Goal: Transaction & Acquisition: Purchase product/service

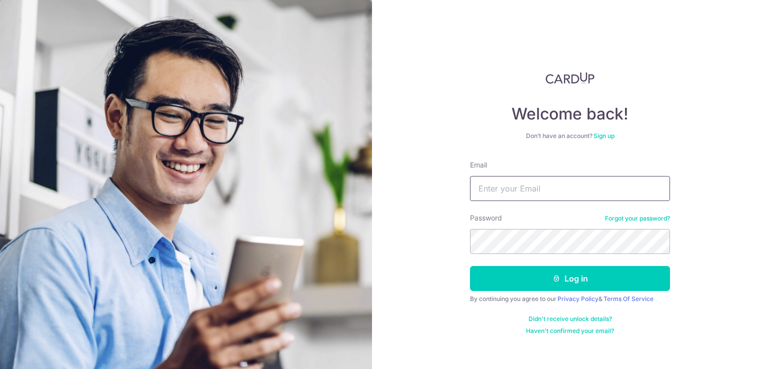
click at [592, 184] on input "Email" at bounding box center [570, 188] width 200 height 25
type input "tankahshen@gmail.com"
click at [450, 286] on div "Welcome back! Don’t have an account? Sign up Email tankahshen@gmail.com Passwor…" at bounding box center [570, 184] width 396 height 369
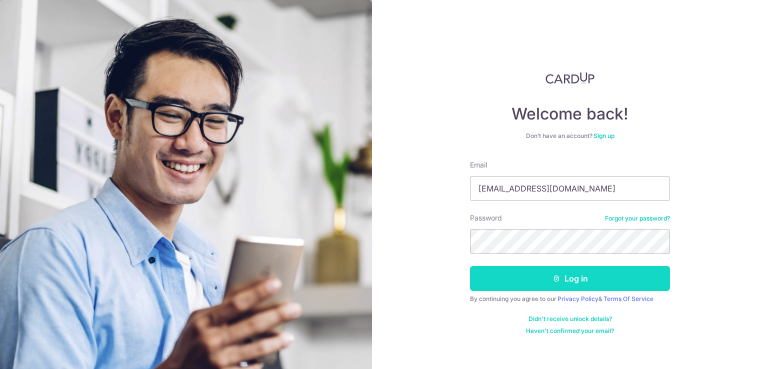
click at [526, 285] on button "Log in" at bounding box center [570, 278] width 200 height 25
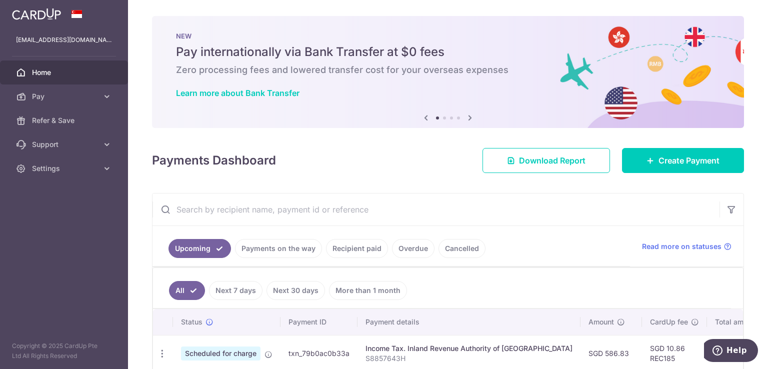
scroll to position [216, 0]
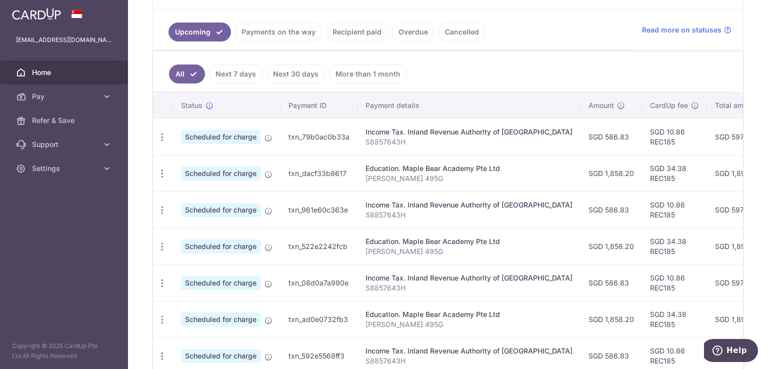
click at [306, 38] on link "Payments on the way" at bounding box center [278, 31] width 87 height 19
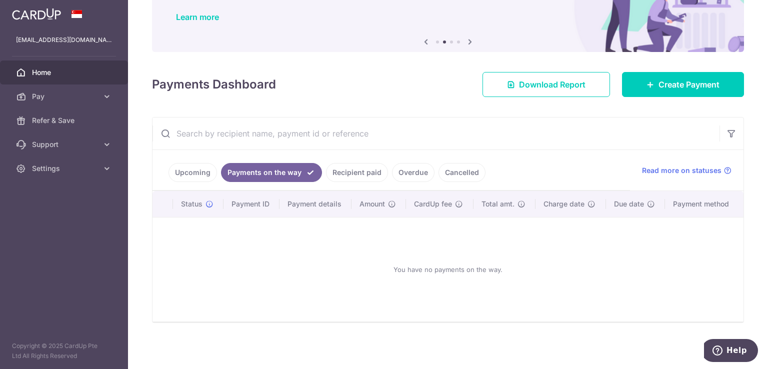
click at [342, 180] on link "Recipient paid" at bounding box center [357, 172] width 62 height 19
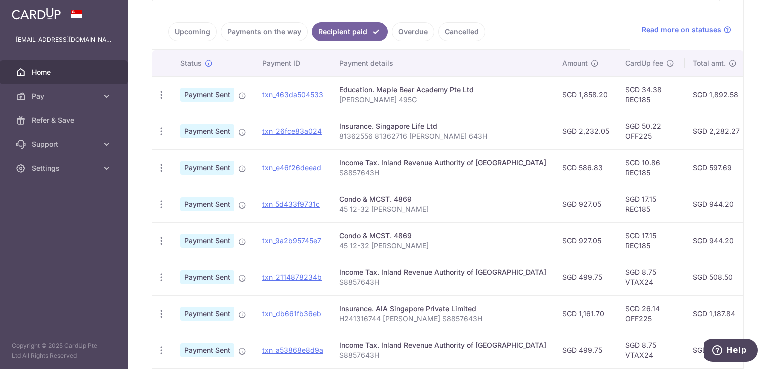
scroll to position [0, 0]
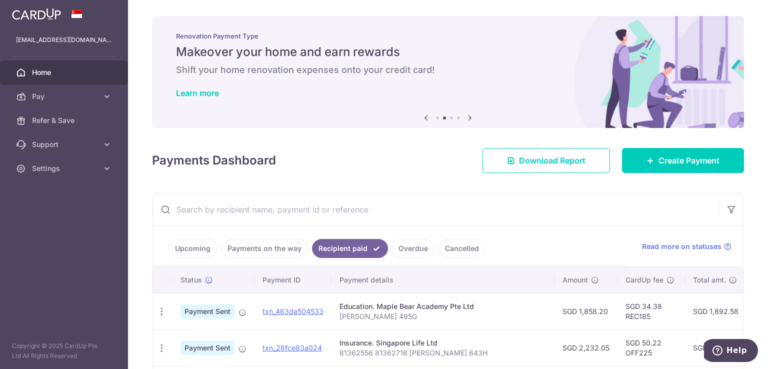
click at [66, 74] on span "Home" at bounding box center [65, 72] width 66 height 10
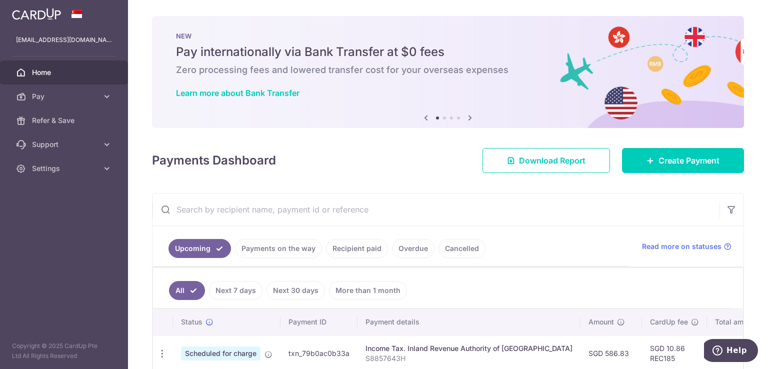
click at [469, 116] on icon at bounding box center [470, 117] width 12 height 12
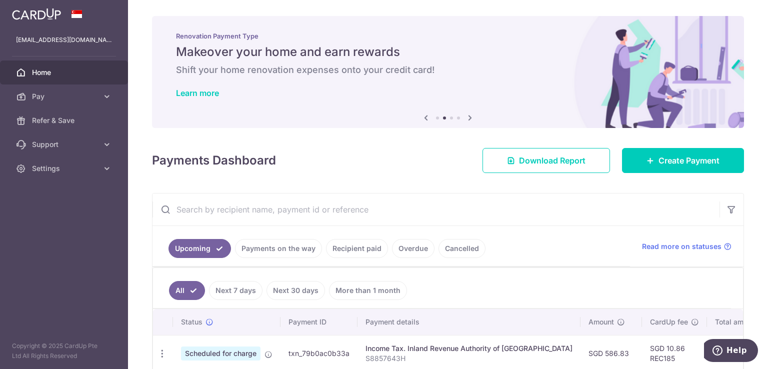
click at [469, 116] on icon at bounding box center [470, 117] width 12 height 12
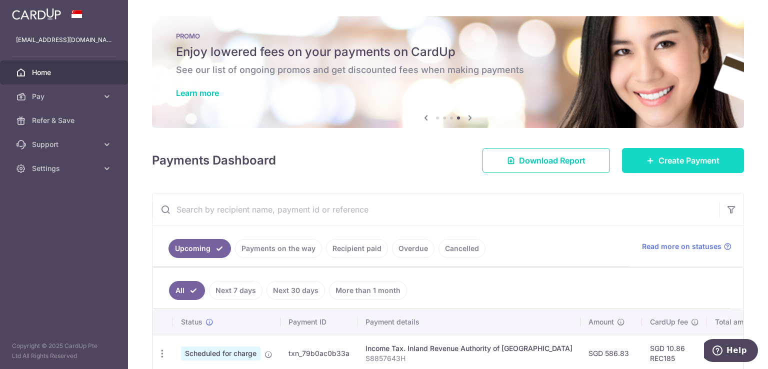
click at [672, 167] on link "Create Payment" at bounding box center [683, 160] width 122 height 25
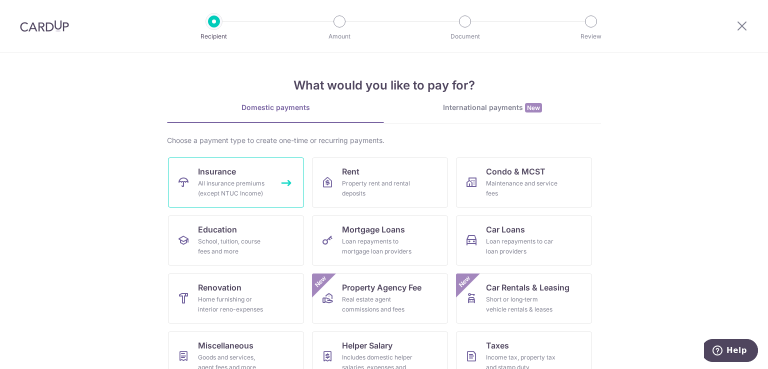
click at [236, 167] on link "Insurance All insurance premiums (except NTUC Income)" at bounding box center [236, 182] width 136 height 50
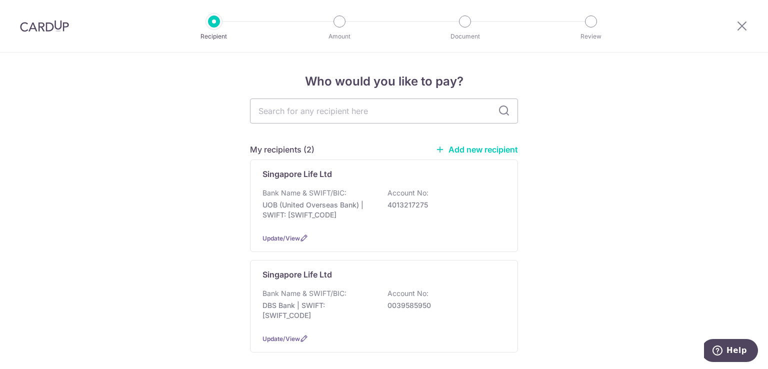
click at [63, 27] on img at bounding box center [44, 26] width 49 height 12
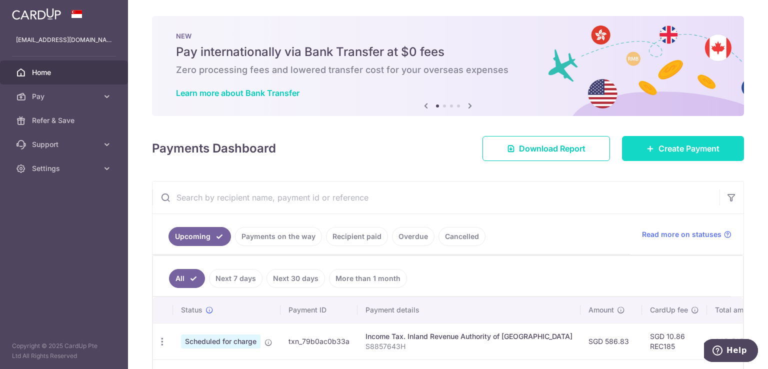
click at [664, 146] on span "Create Payment" at bounding box center [688, 148] width 61 height 12
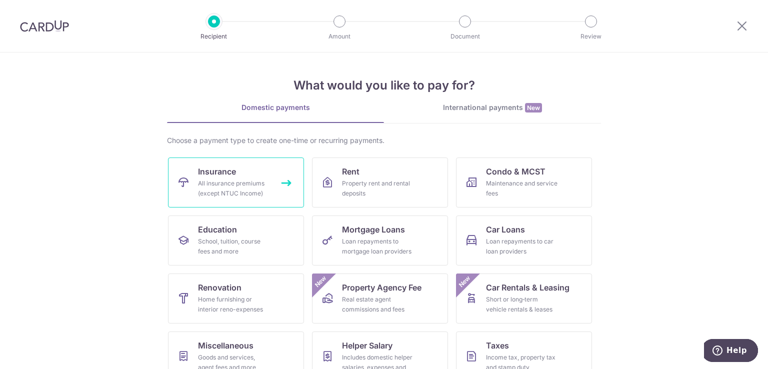
click at [234, 188] on div "All insurance premiums (except NTUC Income)" at bounding box center [234, 188] width 72 height 20
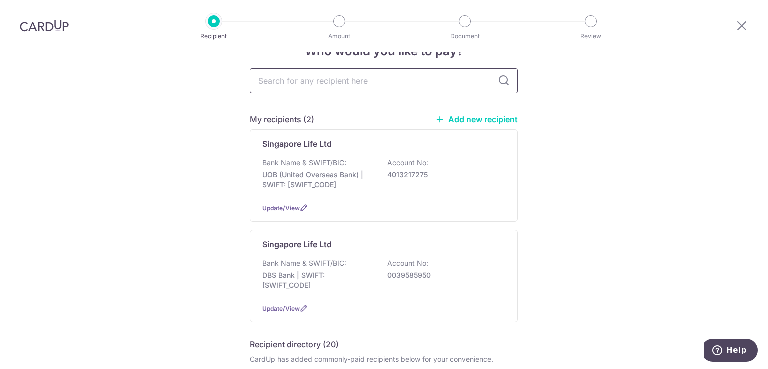
scroll to position [70, 0]
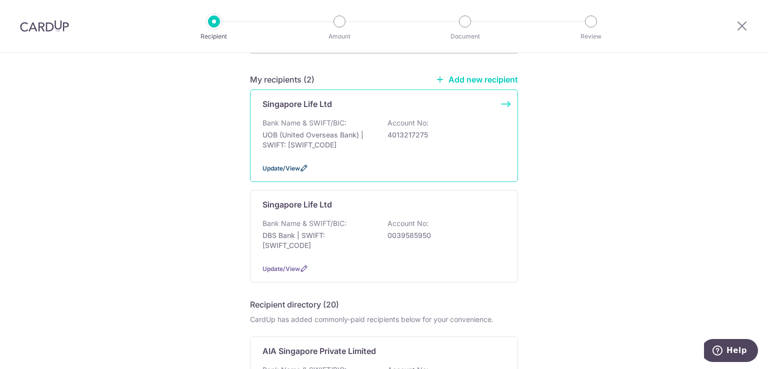
click at [291, 166] on span "Update/View" at bounding box center [280, 167] width 37 height 7
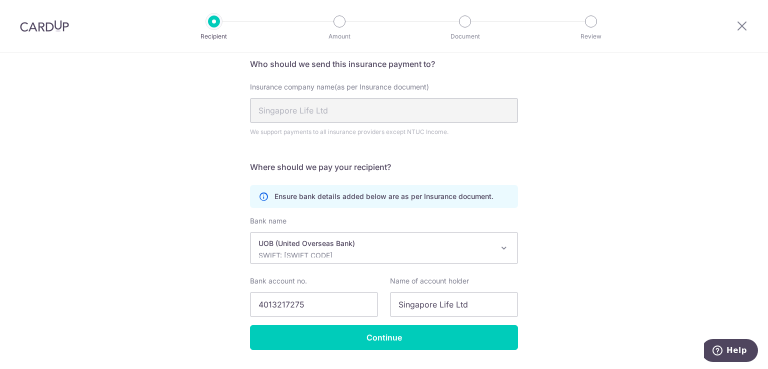
scroll to position [106, 0]
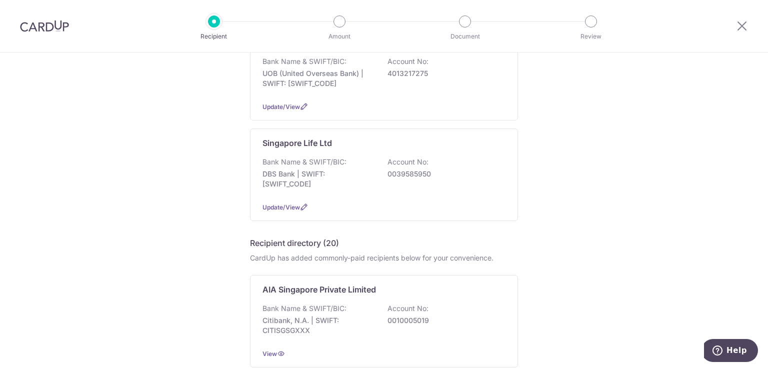
scroll to position [94, 0]
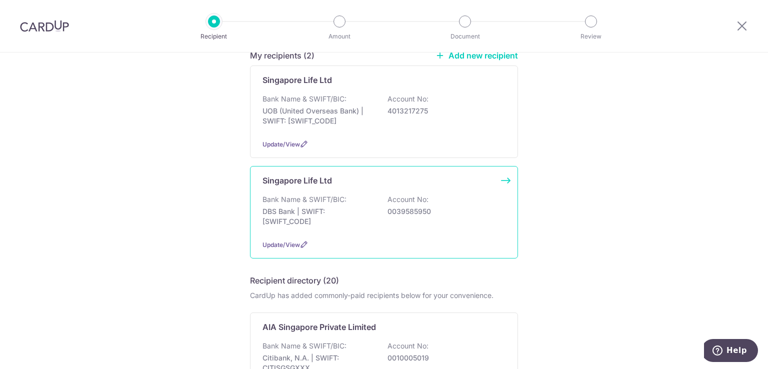
click at [419, 219] on div "Bank Name & SWIFT/BIC: DBS Bank | SWIFT: DBSSSGSGXXX Account No: 0039585950" at bounding box center [383, 212] width 243 height 37
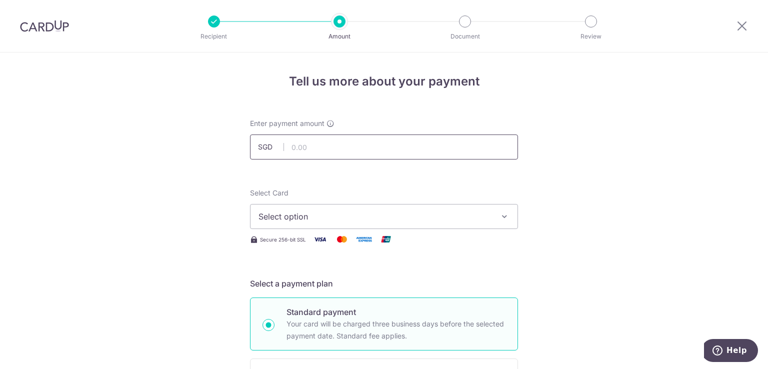
click at [368, 152] on input "text" at bounding box center [384, 146] width 268 height 25
type input "2,196.85"
click at [360, 213] on span "Select option" at bounding box center [374, 216] width 233 height 12
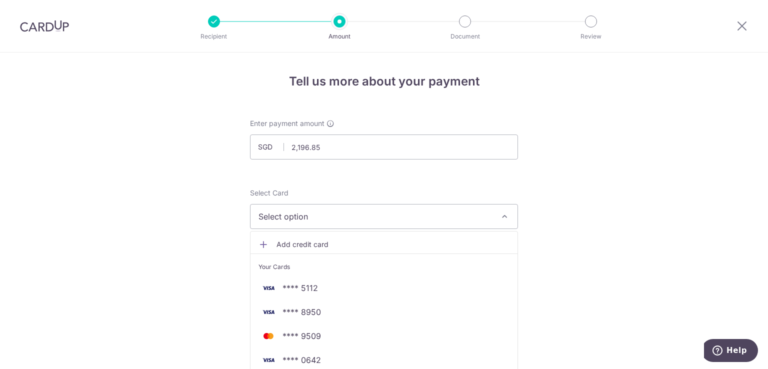
scroll to position [216, 0]
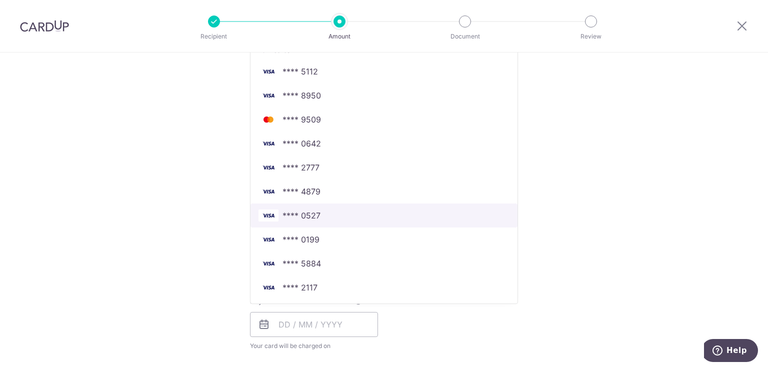
click at [296, 220] on span "**** 0527" at bounding box center [301, 215] width 38 height 12
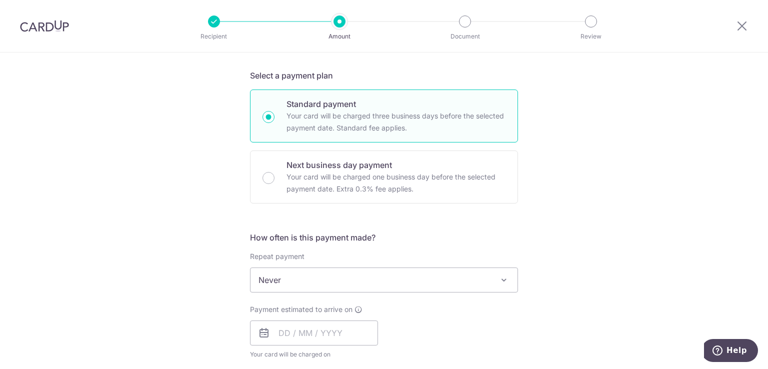
scroll to position [252, 0]
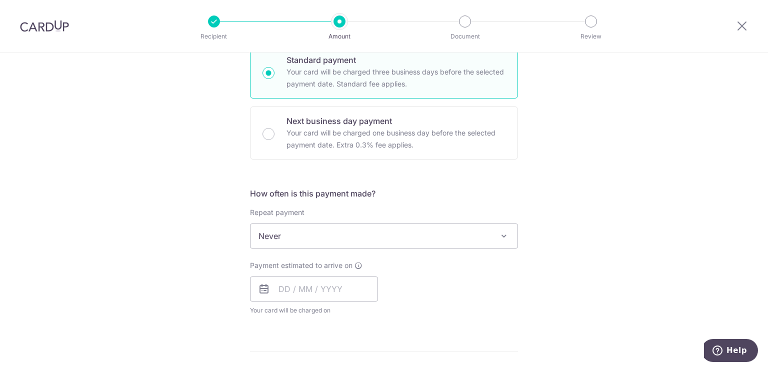
click at [410, 238] on span "Never" at bounding box center [383, 236] width 267 height 24
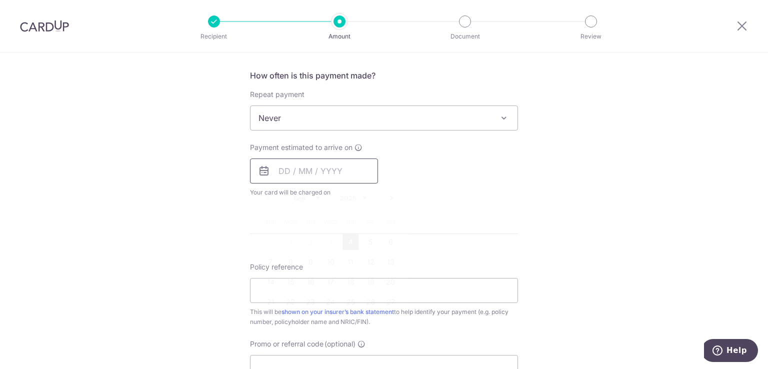
click at [336, 178] on input "text" at bounding box center [314, 170] width 128 height 25
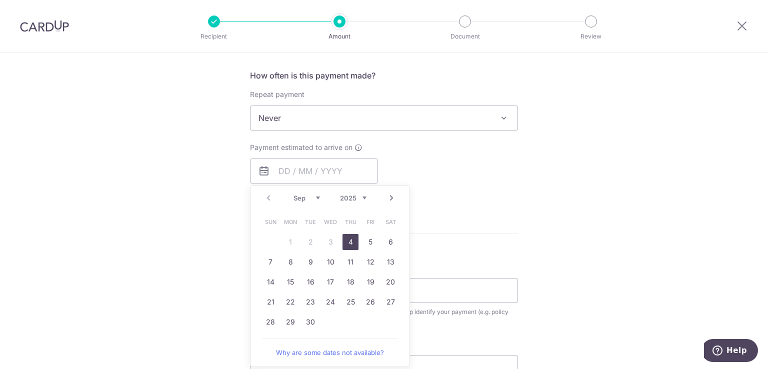
drag, startPoint x: 345, startPoint y: 242, endPoint x: 535, endPoint y: 221, distance: 191.2
click at [345, 242] on link "4" at bounding box center [350, 242] width 16 height 16
type input "[DATE]"
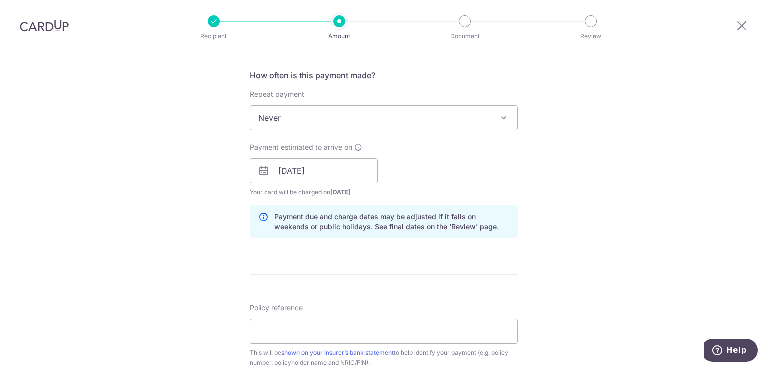
click at [642, 193] on div "Tell us more about your payment Enter payment amount SGD 2,196.85 2196.85 Selec…" at bounding box center [384, 155] width 768 height 945
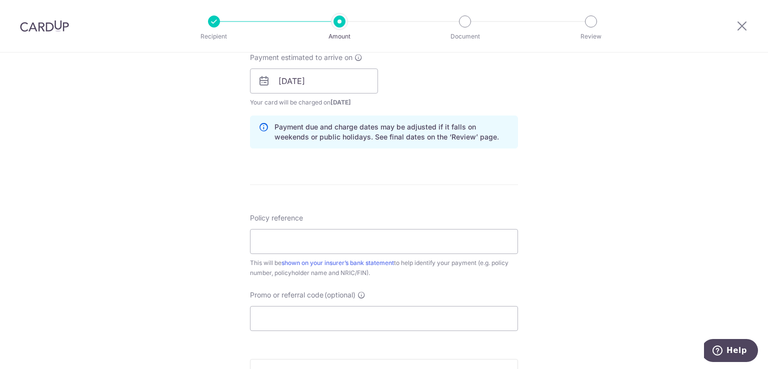
scroll to position [472, 0]
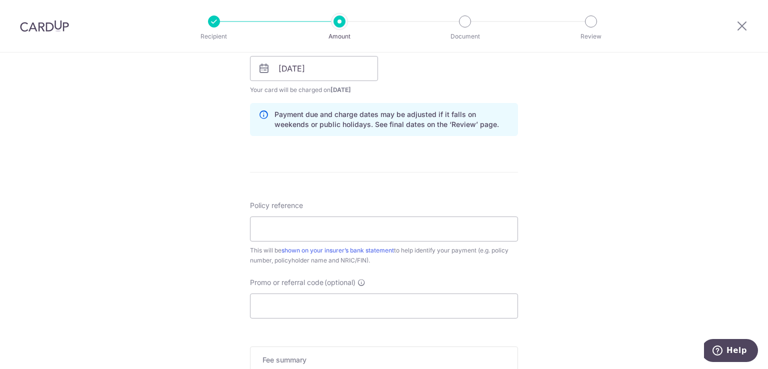
click at [364, 243] on div "Policy reference This will be shown on your insurer’s bank statement to help id…" at bounding box center [384, 232] width 268 height 65
click at [361, 239] on input "Policy reference" at bounding box center [384, 228] width 268 height 25
type input "81362841 81362930 Linda Tan 989Z"
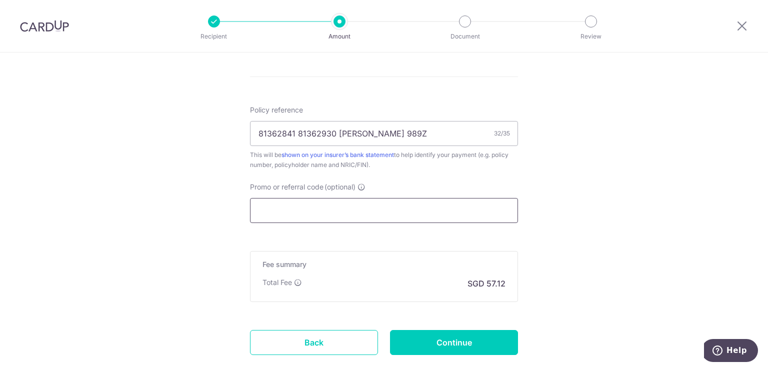
click at [352, 213] on input "Promo or referral code (optional)" at bounding box center [384, 210] width 268 height 25
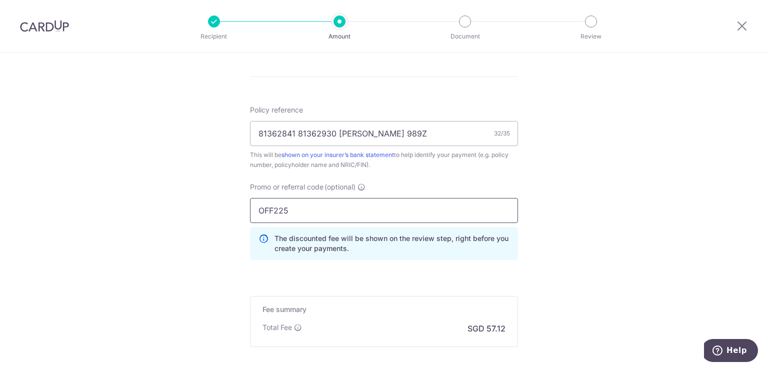
type input "OFF225"
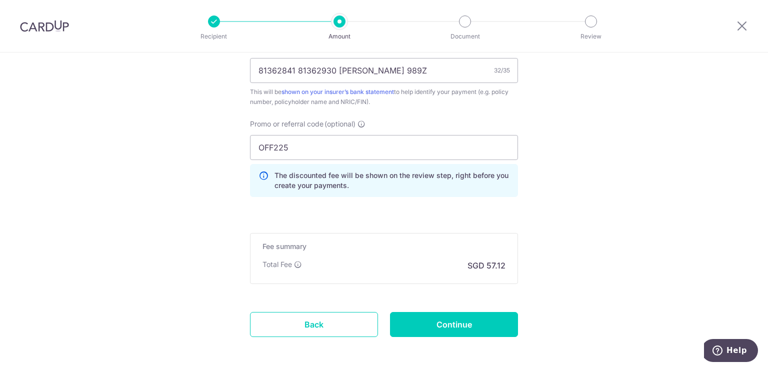
scroll to position [672, 0]
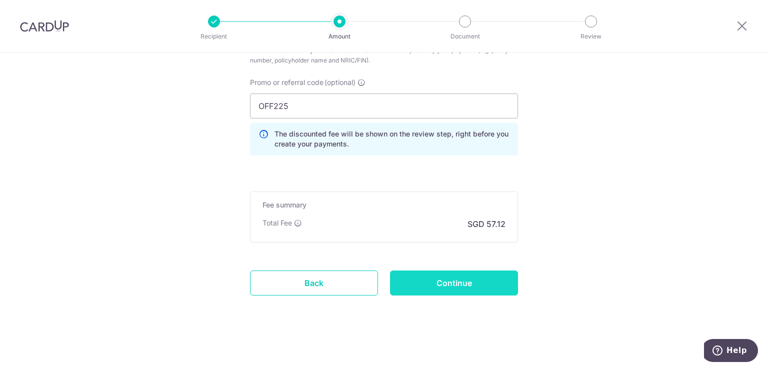
click at [489, 284] on input "Continue" at bounding box center [454, 282] width 128 height 25
type input "Create Schedule"
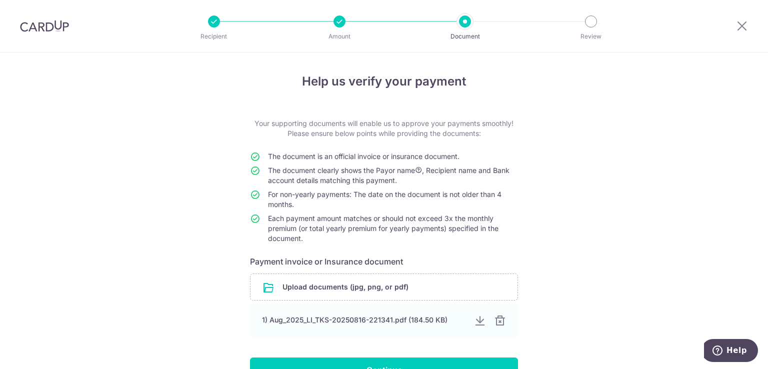
scroll to position [74, 0]
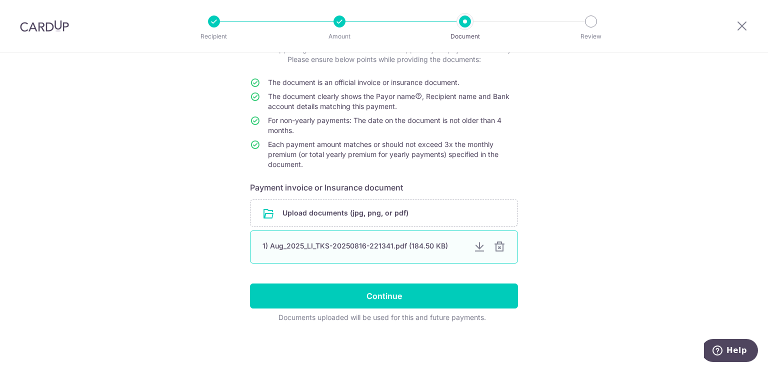
click at [501, 249] on div at bounding box center [499, 247] width 12 height 12
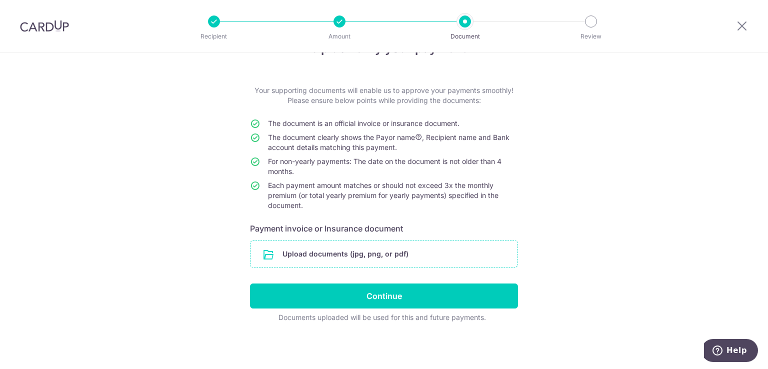
click at [383, 249] on input "file" at bounding box center [383, 254] width 267 height 26
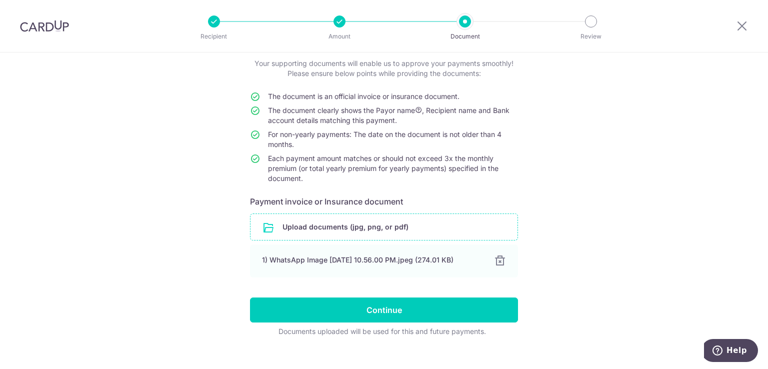
scroll to position [74, 0]
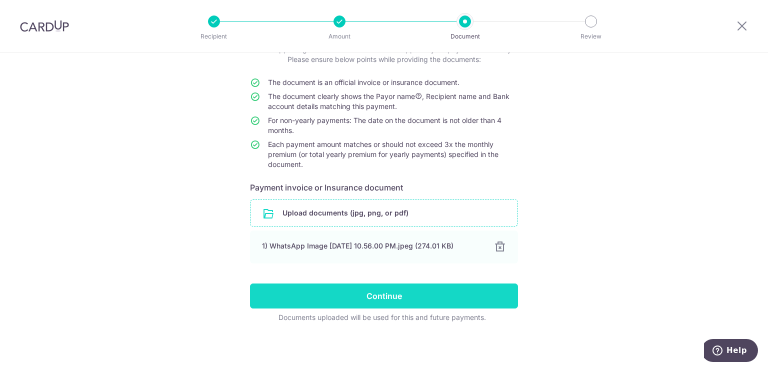
click at [448, 294] on input "Continue" at bounding box center [384, 295] width 268 height 25
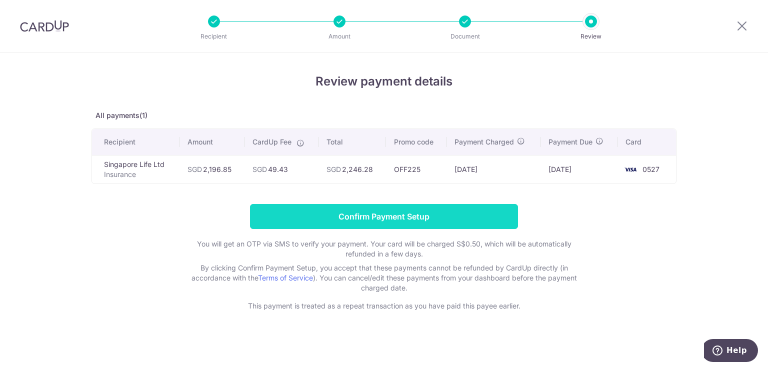
click at [460, 220] on input "Confirm Payment Setup" at bounding box center [384, 216] width 268 height 25
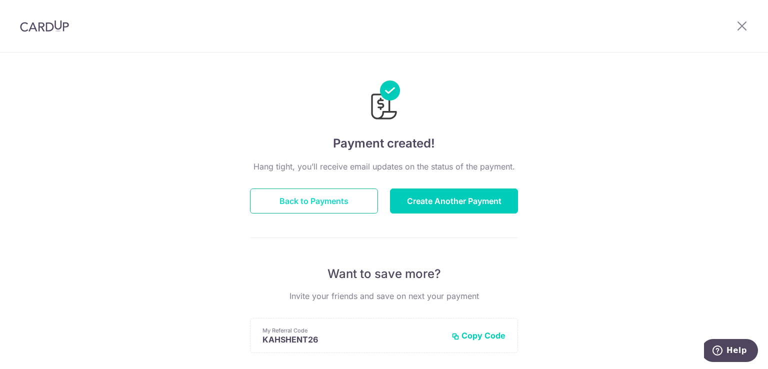
click at [324, 193] on button "Back to Payments" at bounding box center [314, 200] width 128 height 25
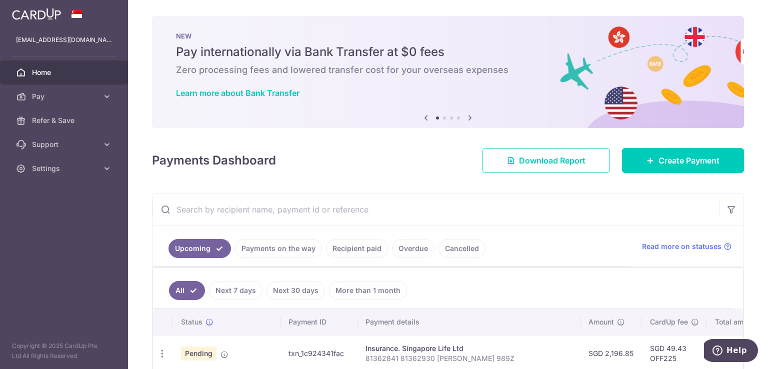
scroll to position [216, 0]
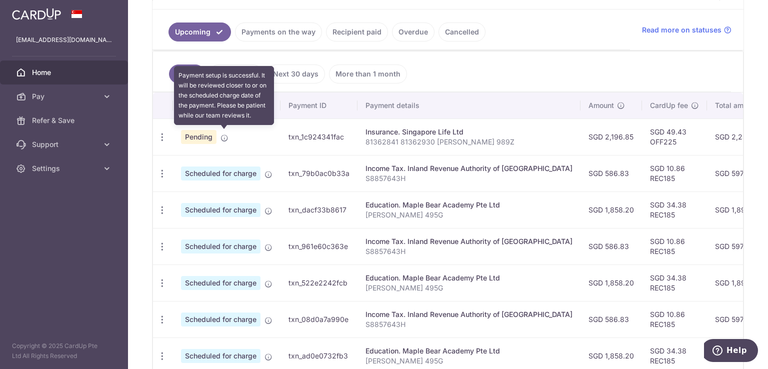
click at [225, 135] on icon at bounding box center [224, 138] width 8 height 8
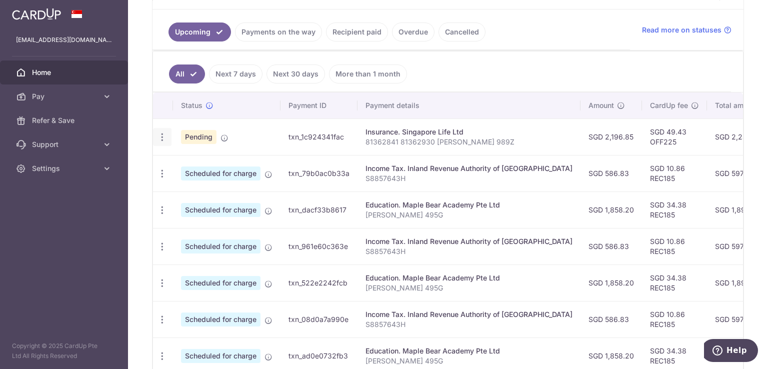
click at [157, 134] on icon "button" at bounding box center [162, 137] width 10 height 10
click at [202, 158] on span "Update payment" at bounding box center [215, 164] width 68 height 12
radio input "true"
type input "2,196.85"
type input "[DATE]"
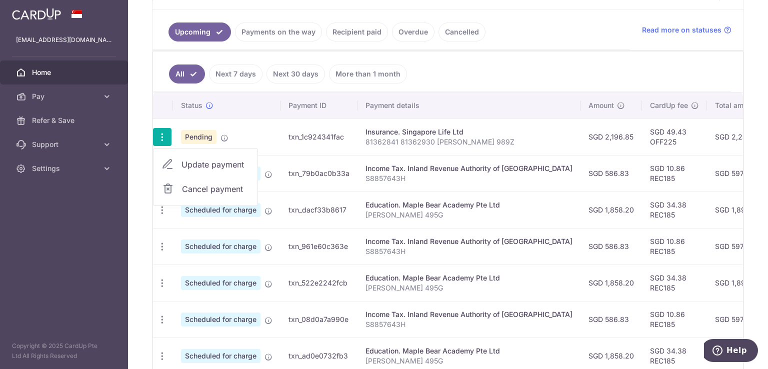
type input "81362841 81362930 [PERSON_NAME] 989Z"
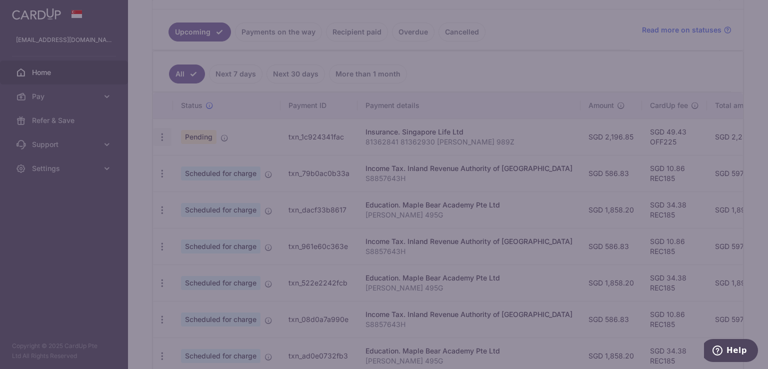
type input "OFF225"
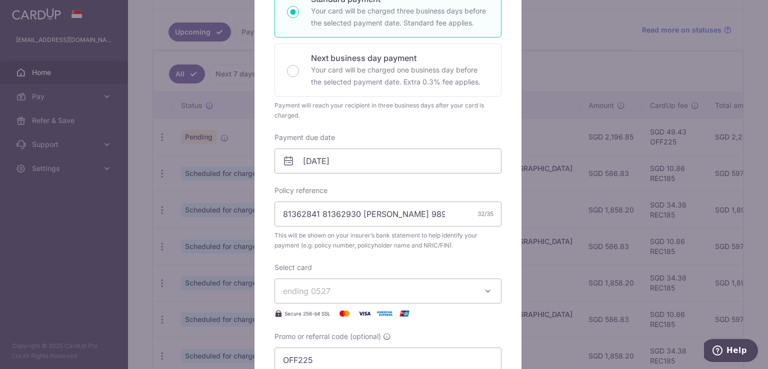
scroll to position [7, 0]
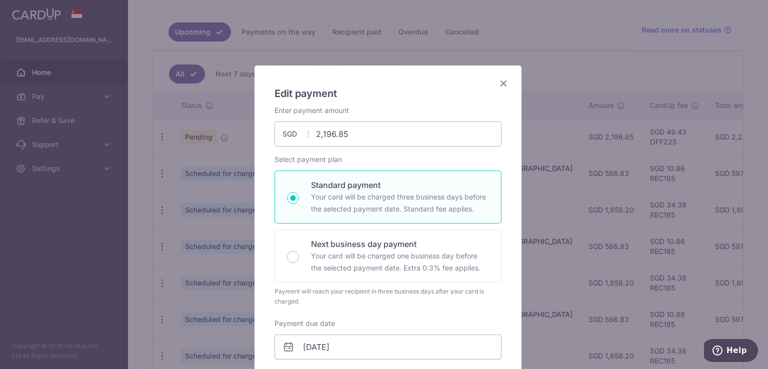
click at [497, 81] on icon "Close" at bounding box center [503, 83] width 12 height 12
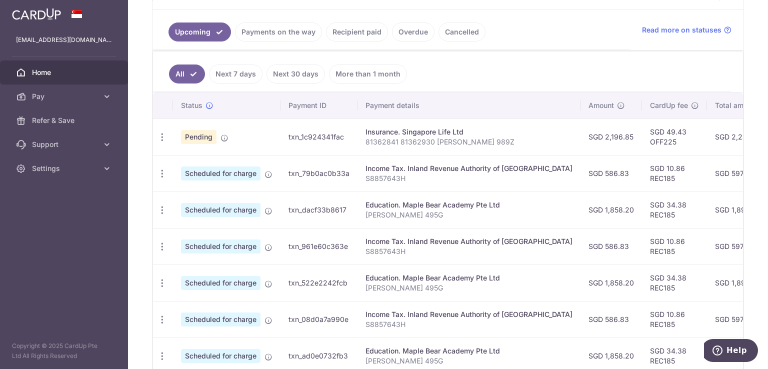
click at [353, 34] on link "Recipient paid" at bounding box center [357, 31] width 62 height 19
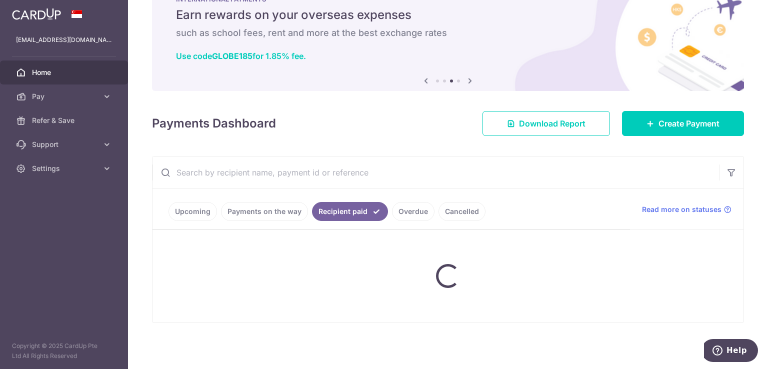
scroll to position [216, 0]
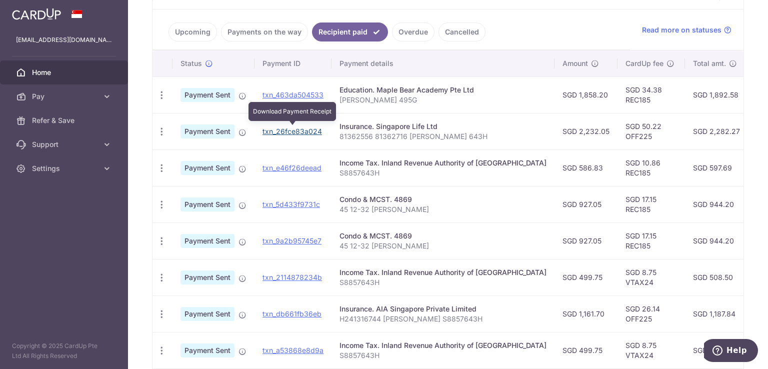
drag, startPoint x: 300, startPoint y: 130, endPoint x: 476, endPoint y: 46, distance: 195.0
click at [300, 130] on link "txn_26fce83a024" at bounding box center [291, 131] width 59 height 8
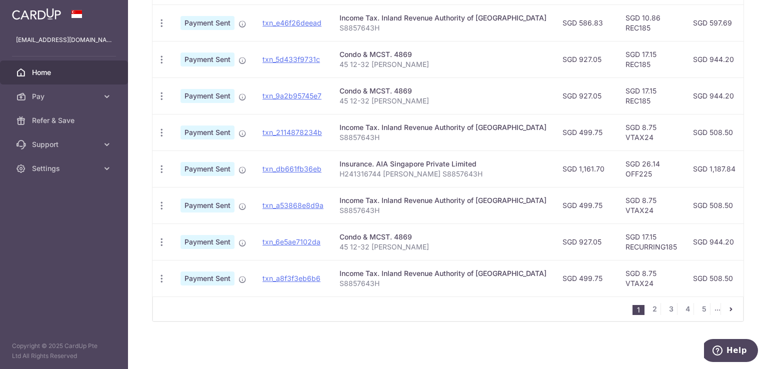
scroll to position [0, 0]
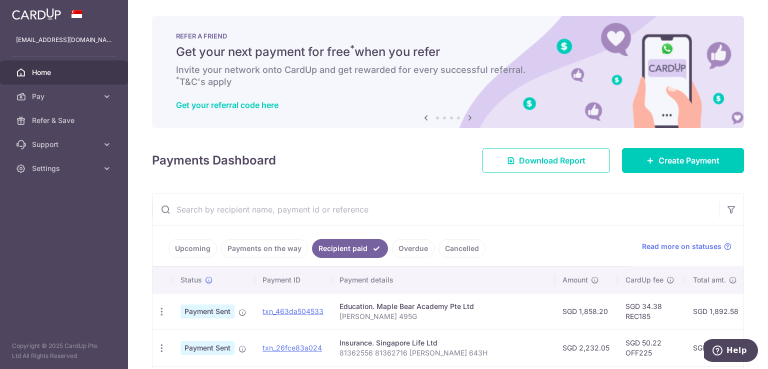
click at [75, 78] on link "Home" at bounding box center [64, 72] width 128 height 24
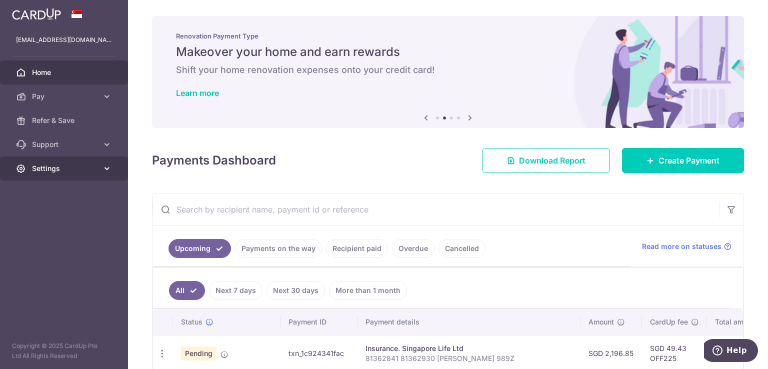
click at [107, 177] on link "Settings" at bounding box center [64, 168] width 128 height 24
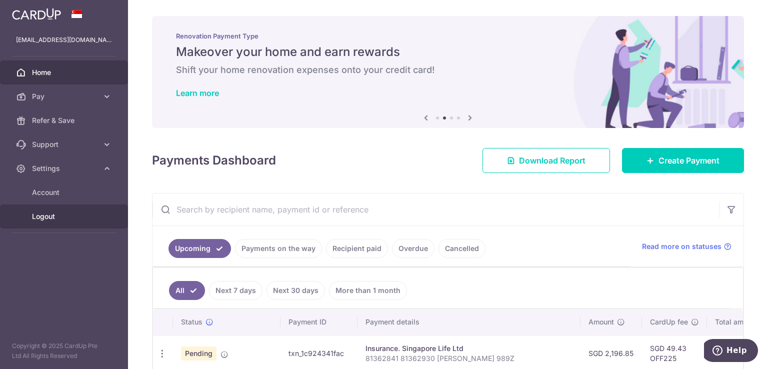
click at [46, 212] on span "Logout" at bounding box center [65, 216] width 66 height 10
